Goal: Transaction & Acquisition: Purchase product/service

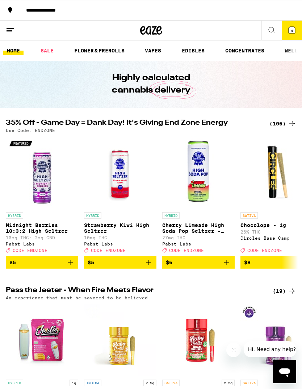
click at [47, 184] on img "Open page for Midnight Berries 10:3:2 High Seltzer from Pabst Labs" at bounding box center [42, 172] width 72 height 72
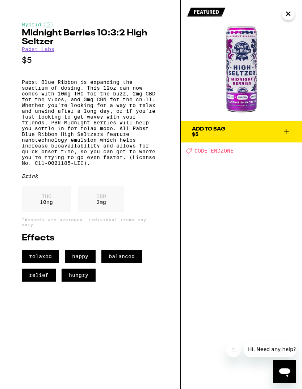
click at [217, 70] on img at bounding box center [241, 60] width 121 height 121
click at [237, 73] on img at bounding box center [241, 60] width 121 height 121
